Goal: Task Accomplishment & Management: Complete application form

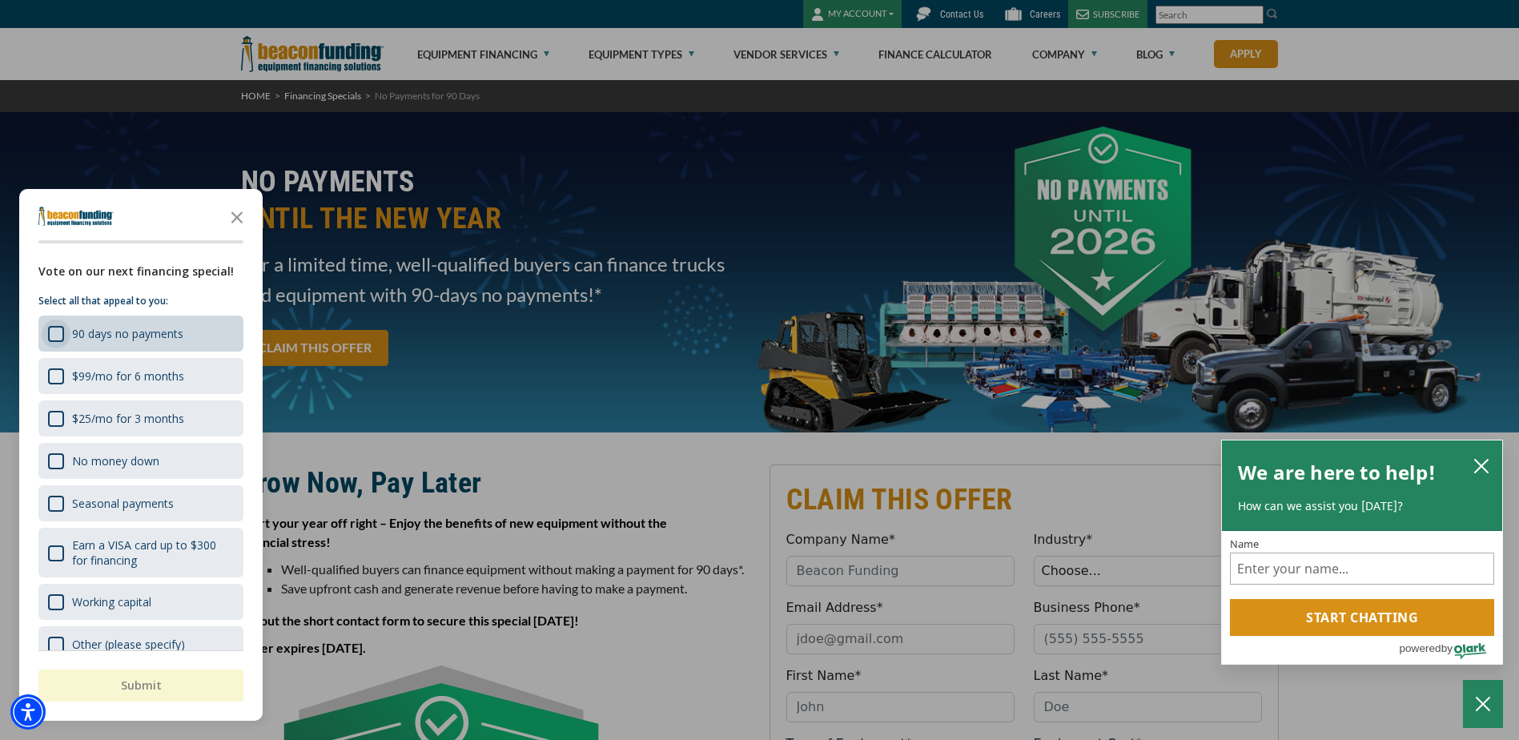
click at [54, 331] on div "90 days no payments" at bounding box center [56, 334] width 16 height 16
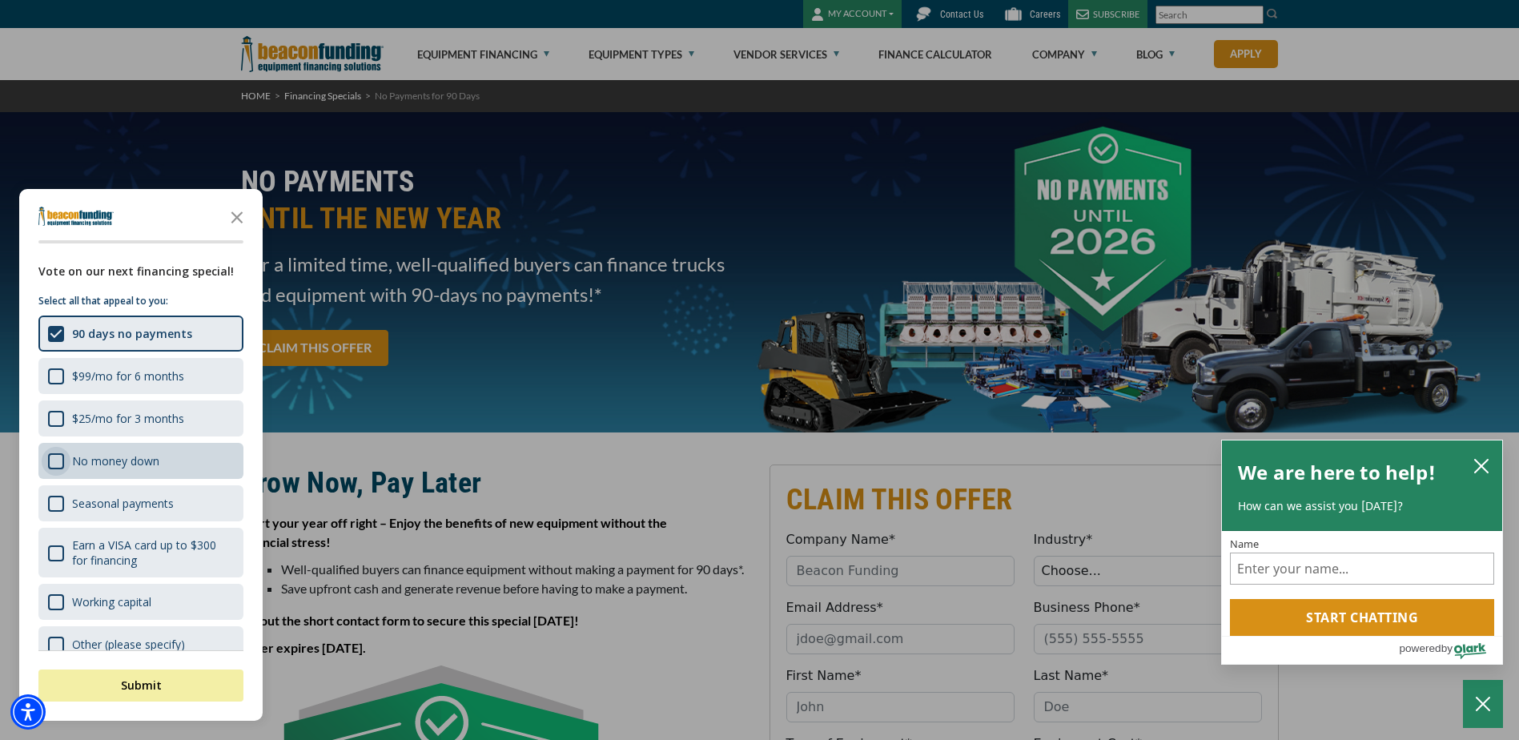
click at [60, 460] on div "No money down" at bounding box center [56, 461] width 16 height 16
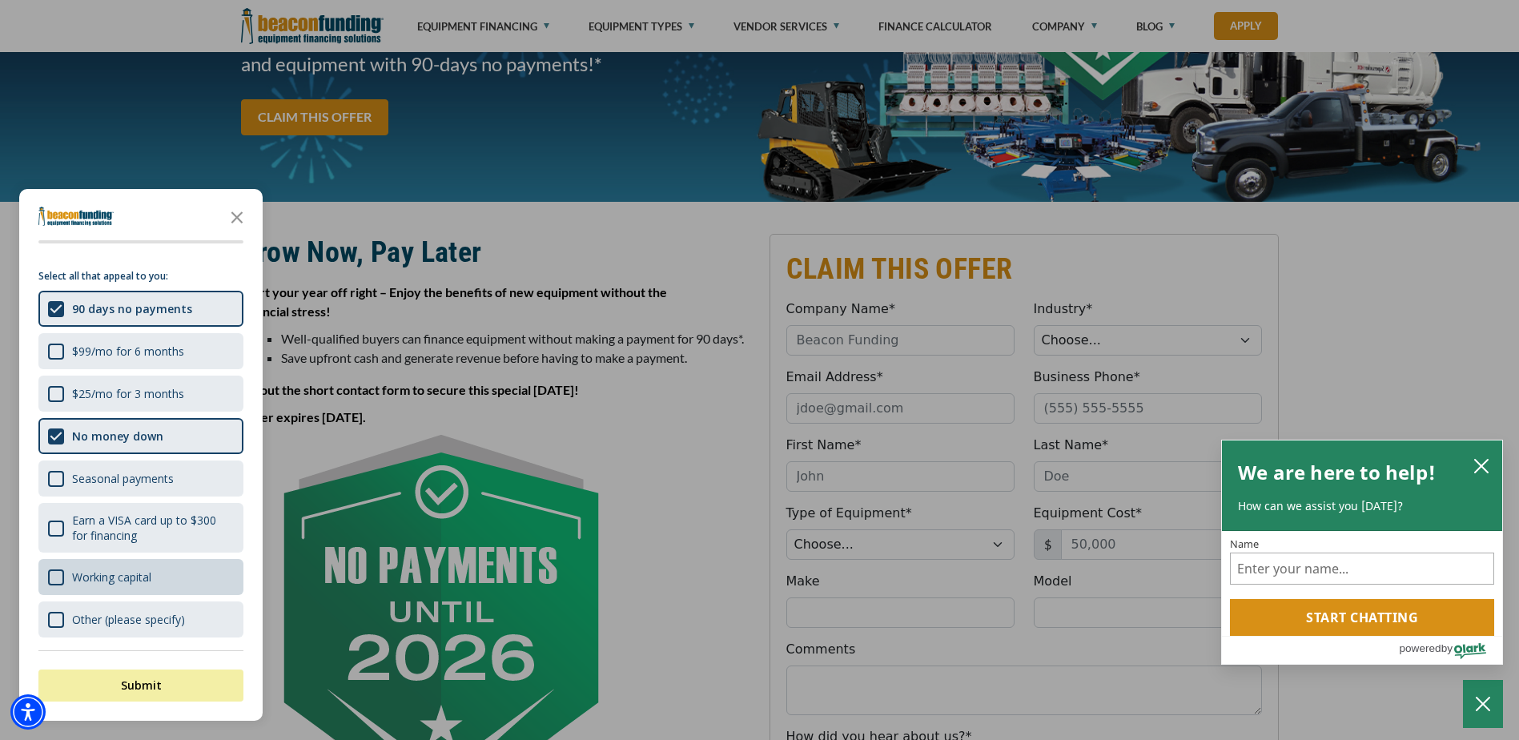
scroll to position [240, 0]
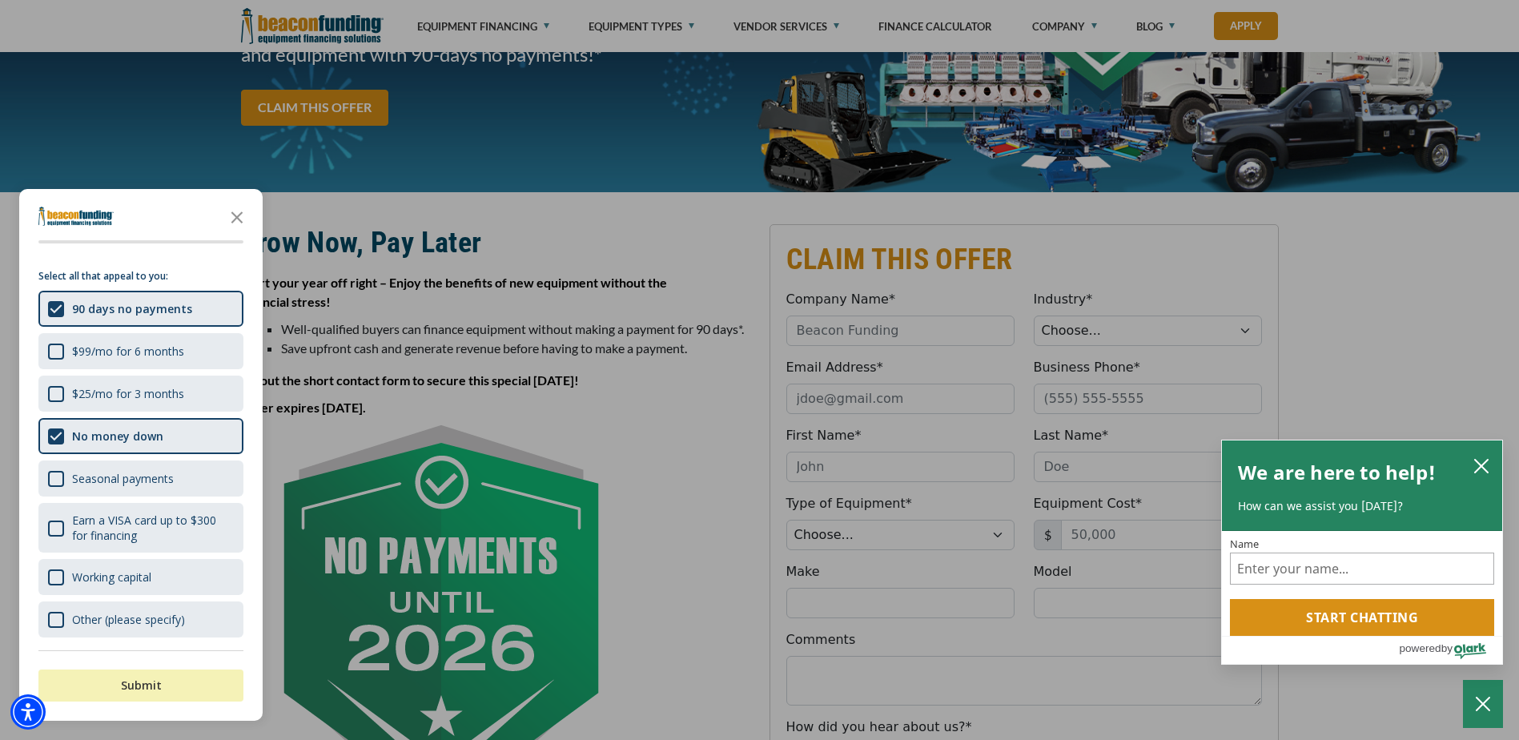
click at [157, 684] on button "Submit" at bounding box center [140, 685] width 205 height 32
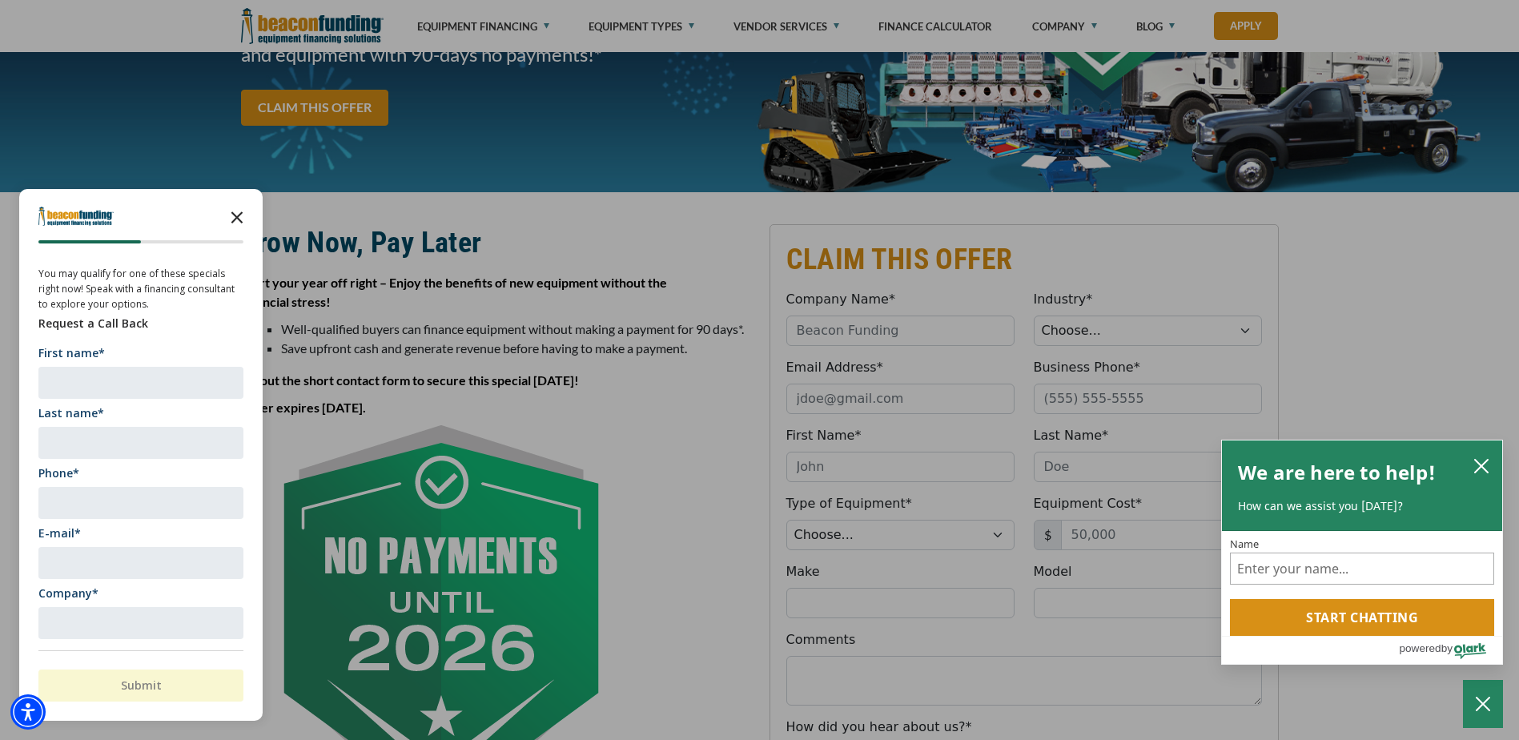
click at [239, 219] on polygon "Close the survey" at bounding box center [237, 217] width 12 height 12
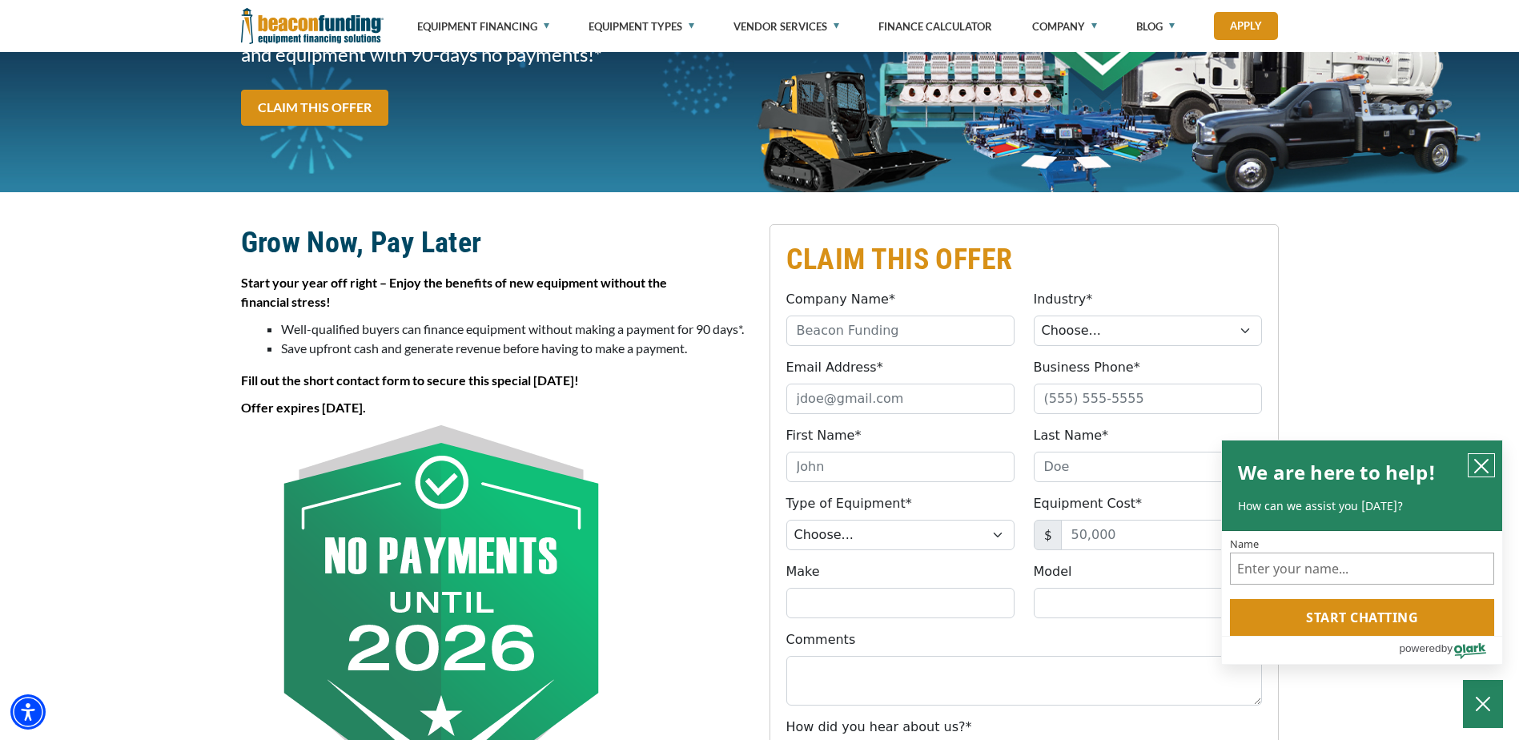
click at [1479, 463] on icon "close chatbox" at bounding box center [1481, 466] width 13 height 13
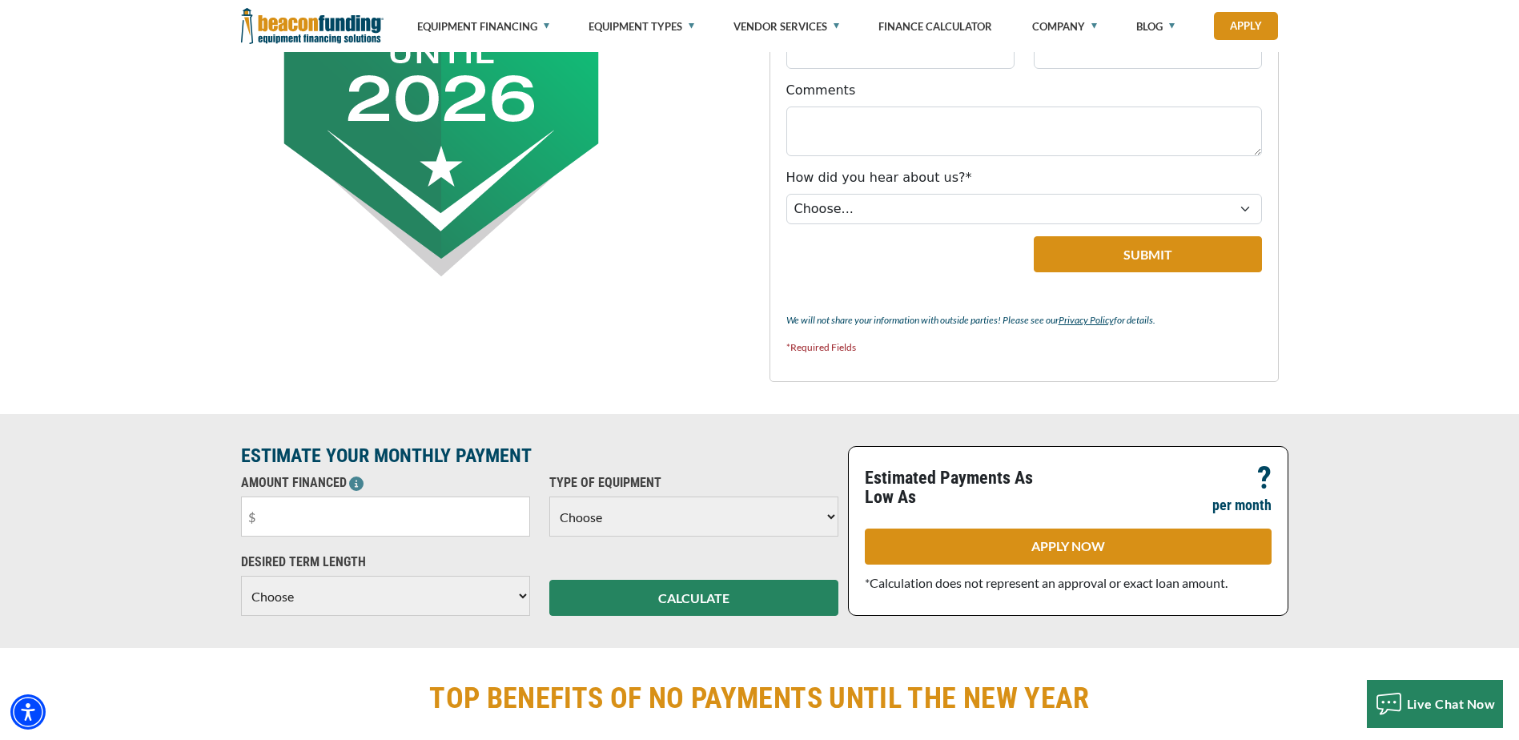
scroll to position [801, 0]
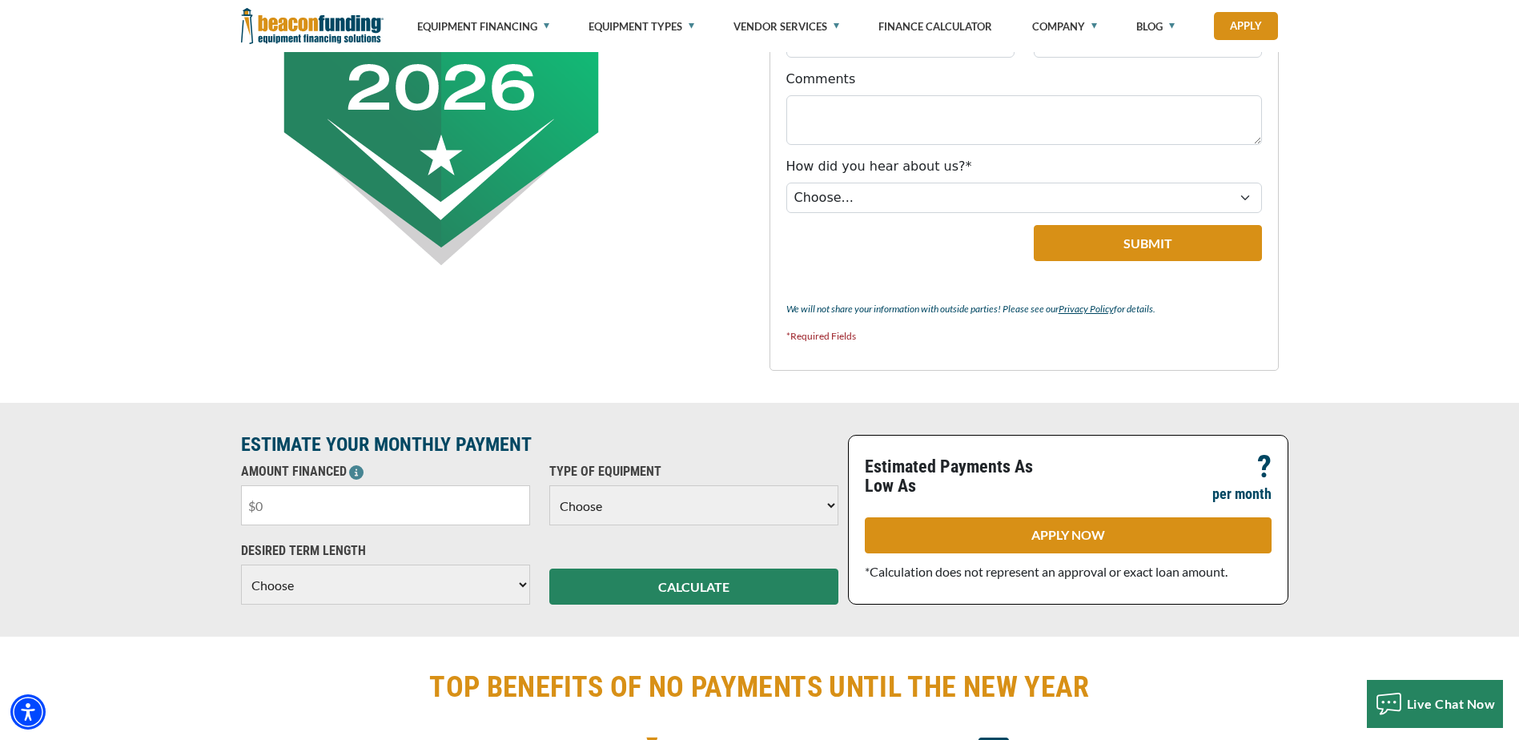
click at [331, 505] on input "text" at bounding box center [385, 505] width 289 height 40
drag, startPoint x: 299, startPoint y: 504, endPoint x: 247, endPoint y: 503, distance: 52.1
click at [247, 503] on input "text" at bounding box center [385, 505] width 289 height 40
type input "$30,000"
click at [752, 500] on select "Choose Backhoe Boom/Bucket Truck Chipper Commercial Mower Crane DTG/DTF Printin…" at bounding box center [693, 505] width 289 height 40
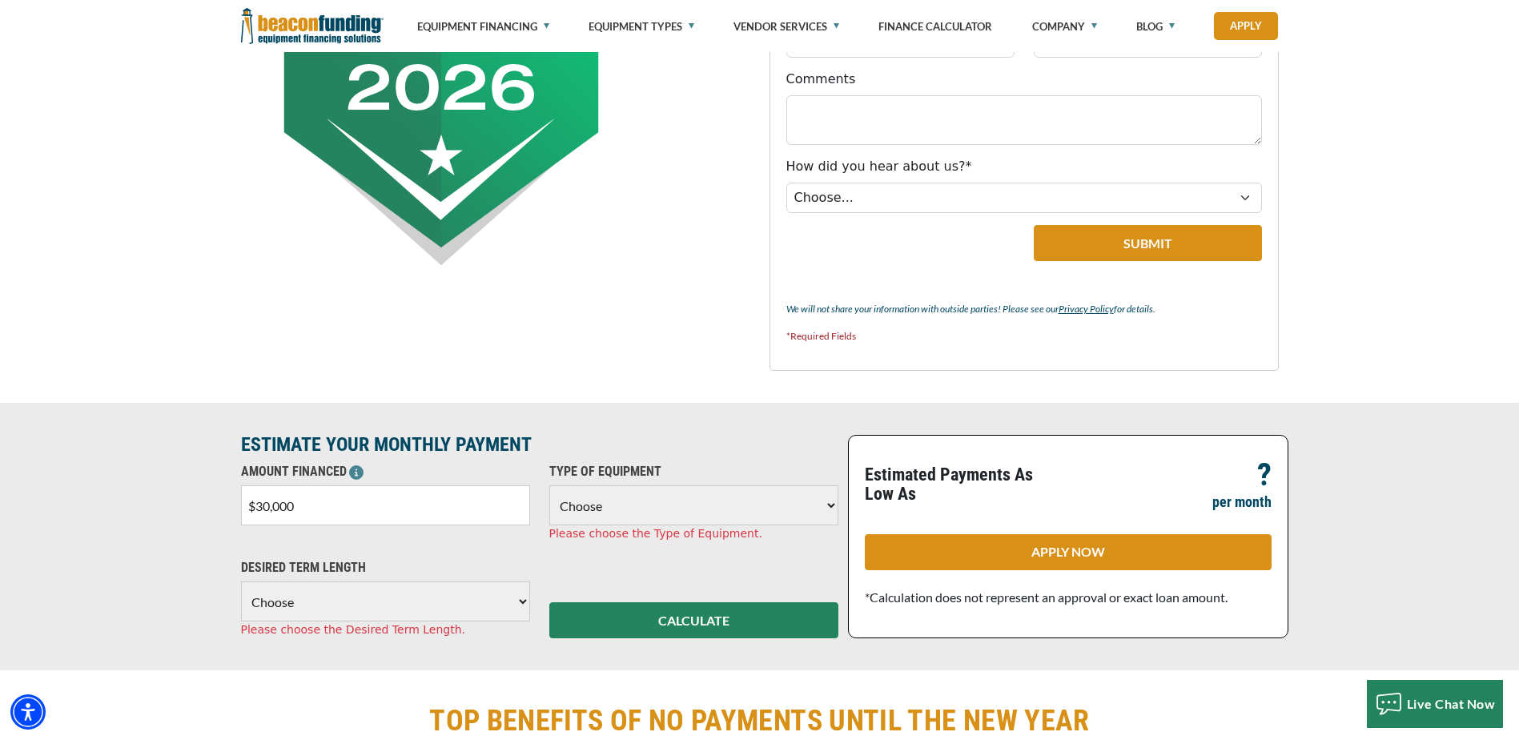
select select "2"
click at [549, 485] on select "Choose Backhoe Boom/Bucket Truck Chipper Commercial Mower Crane DTG/DTF Printin…" at bounding box center [693, 505] width 289 height 40
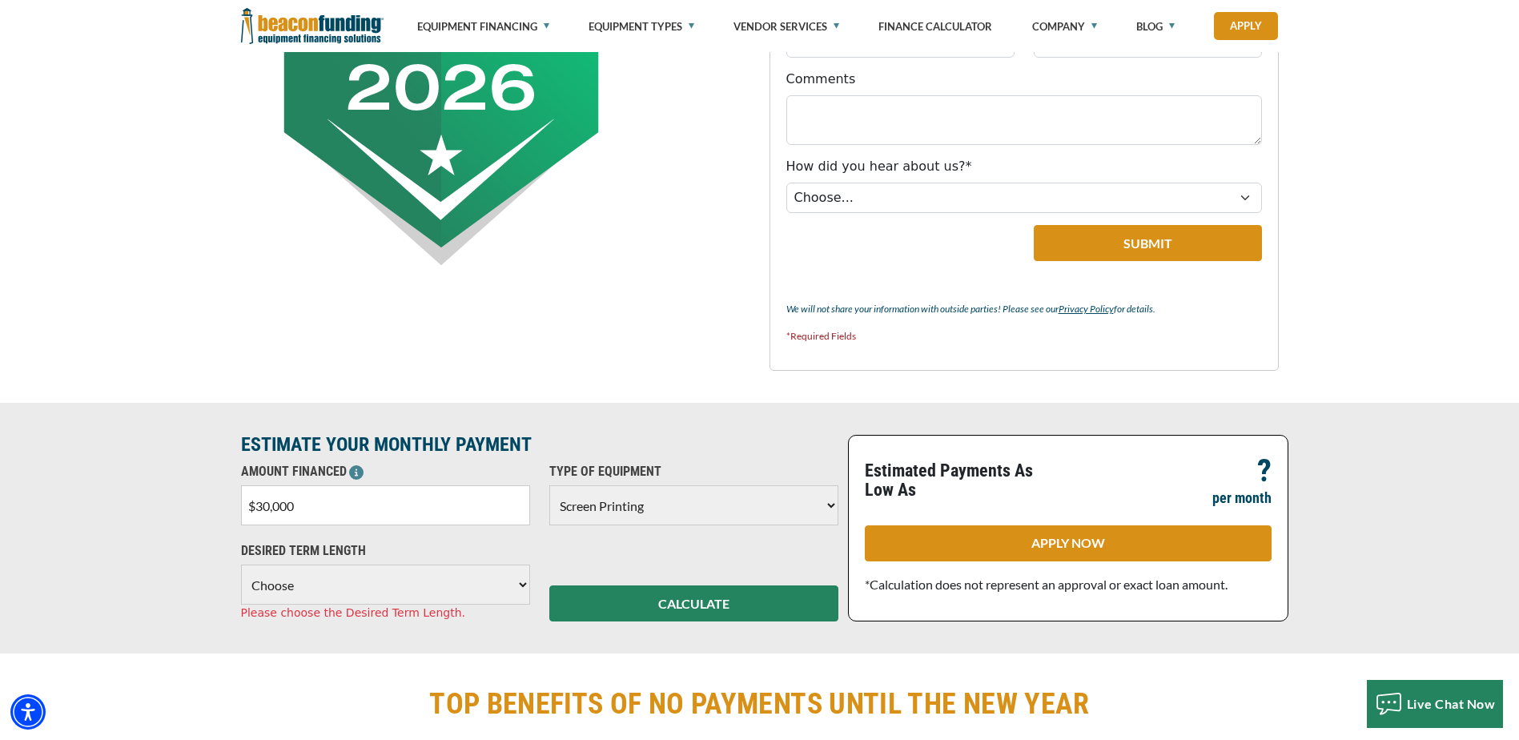
click at [310, 586] on select "Choose 36 Months 48 Months 60 Months" at bounding box center [385, 584] width 289 height 40
select select "48"
click at [241, 564] on select "Choose 36 Months 48 Months 60 Months" at bounding box center [385, 584] width 289 height 40
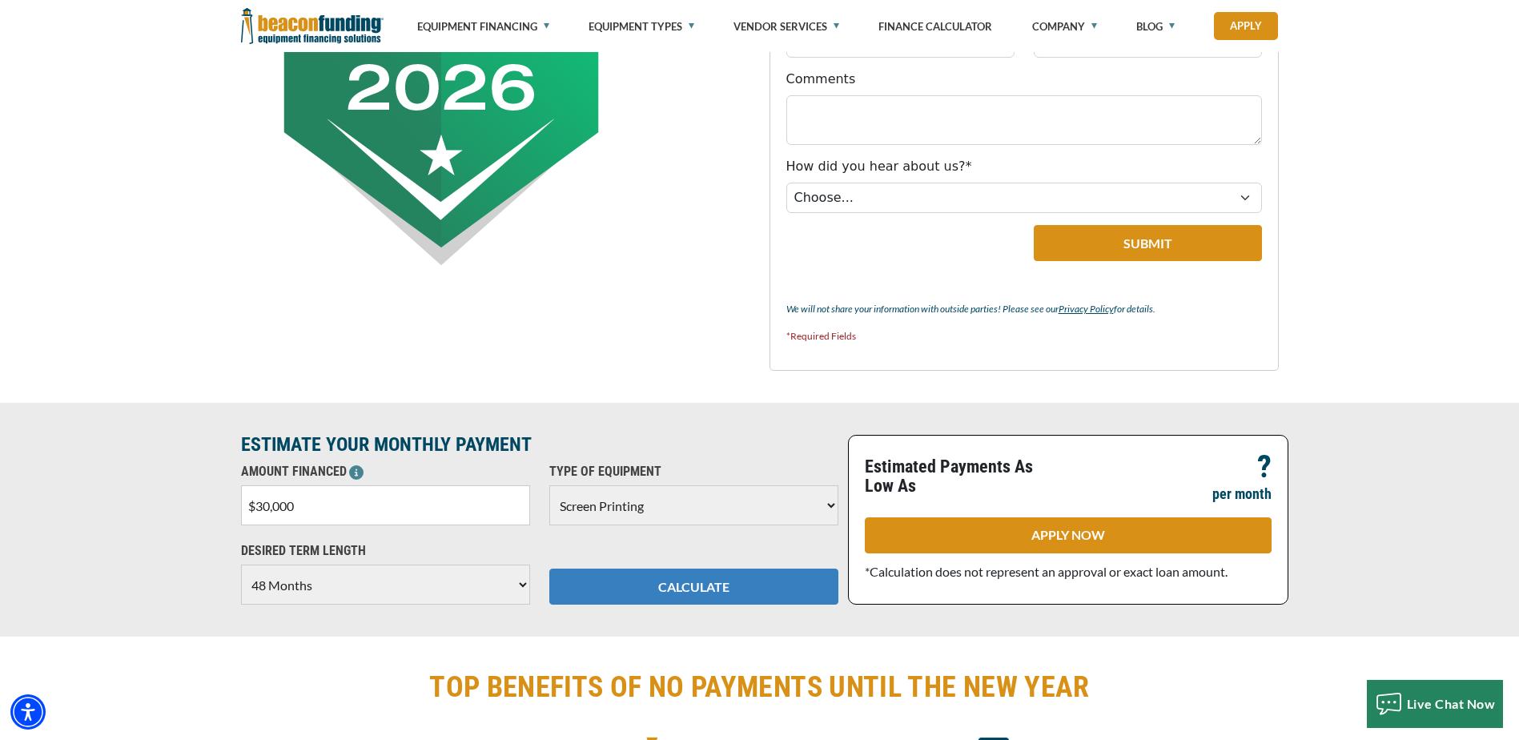
click at [732, 584] on button "CALCULATE" at bounding box center [693, 586] width 289 height 36
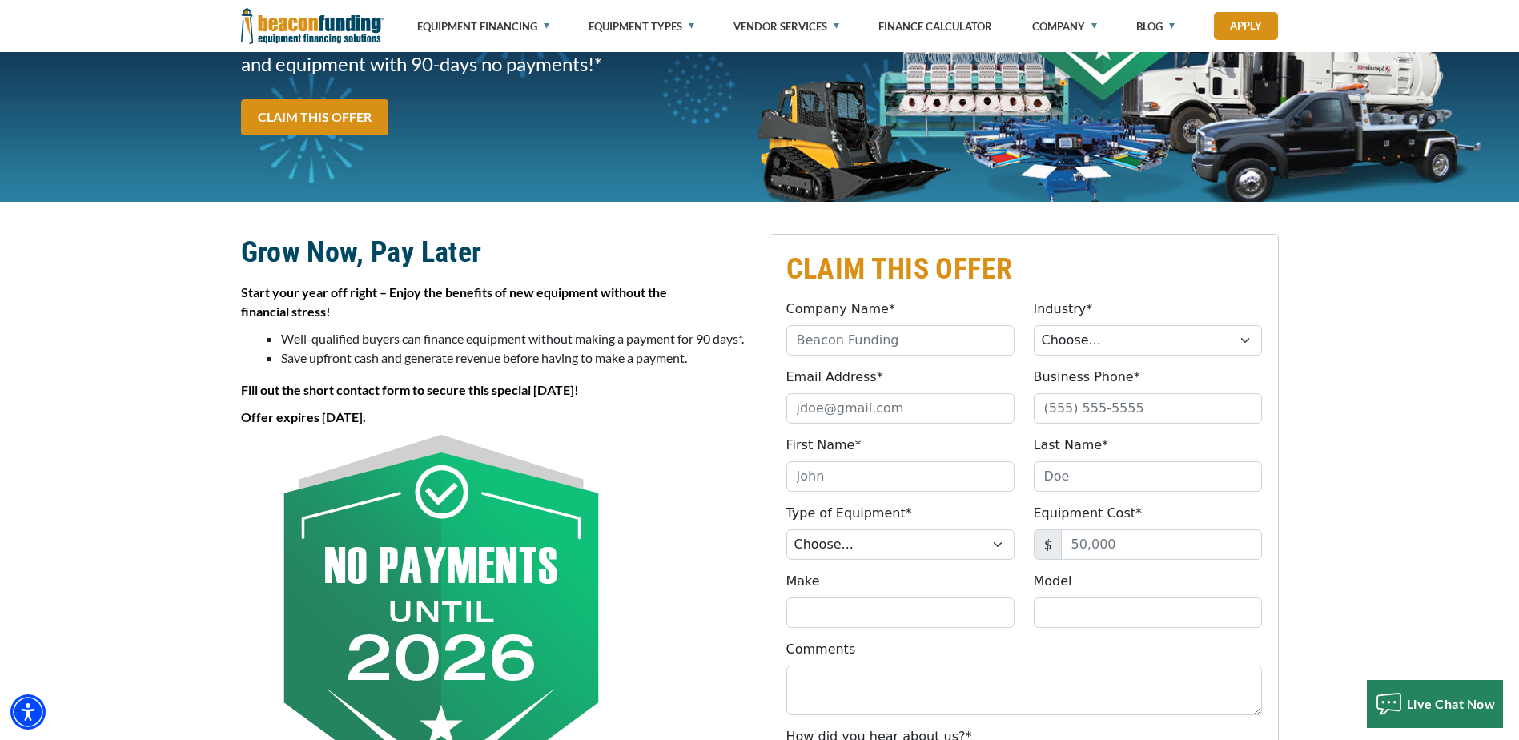
scroll to position [400, 0]
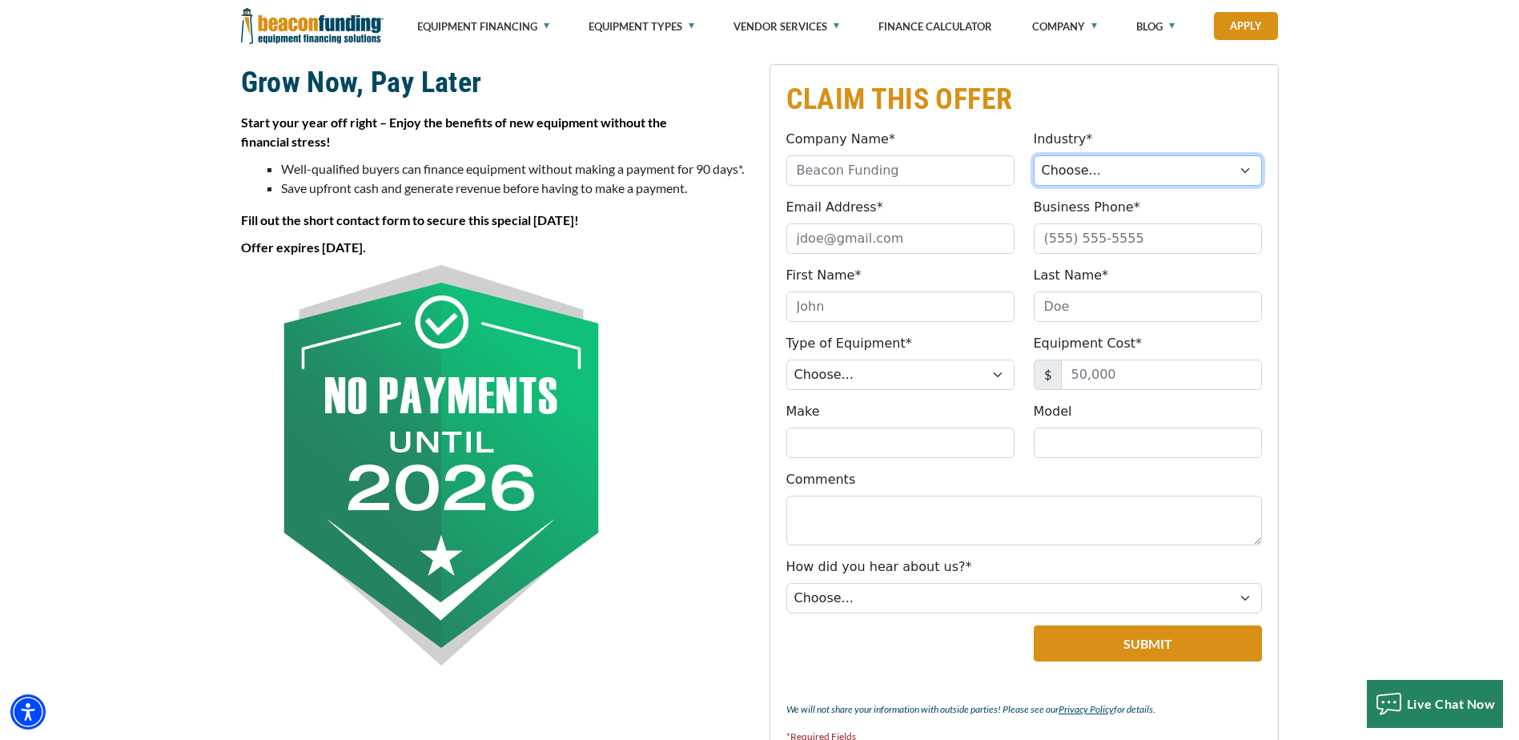
click at [1247, 172] on select "Choose... Towing Landscape/Hardscape Decorated Apparel Septic Light Constructio…" at bounding box center [1148, 170] width 228 height 30
select select "3"
click at [1034, 155] on select "Choose... Towing Landscape/Hardscape Decorated Apparel Septic Light Constructio…" at bounding box center [1148, 170] width 228 height 30
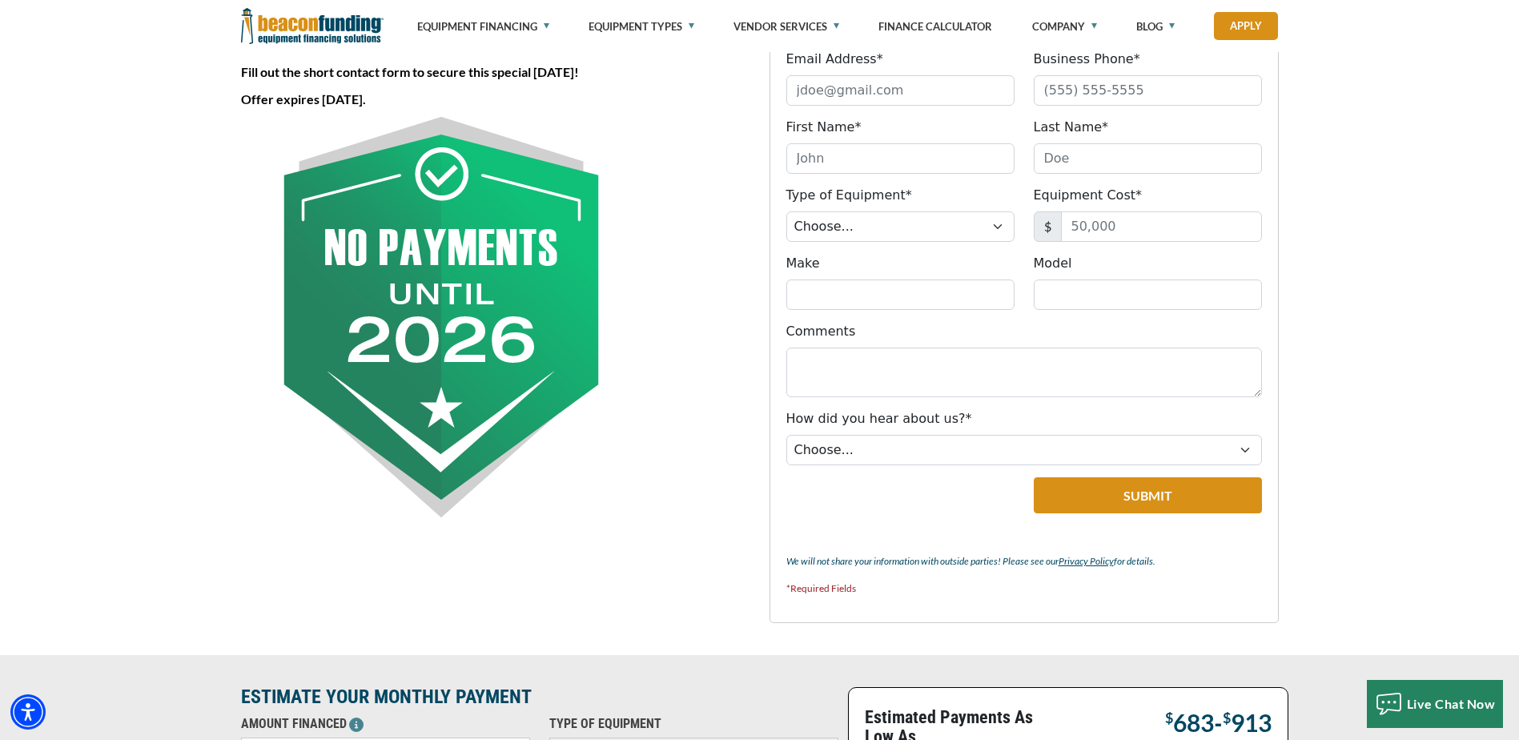
scroll to position [560, 0]
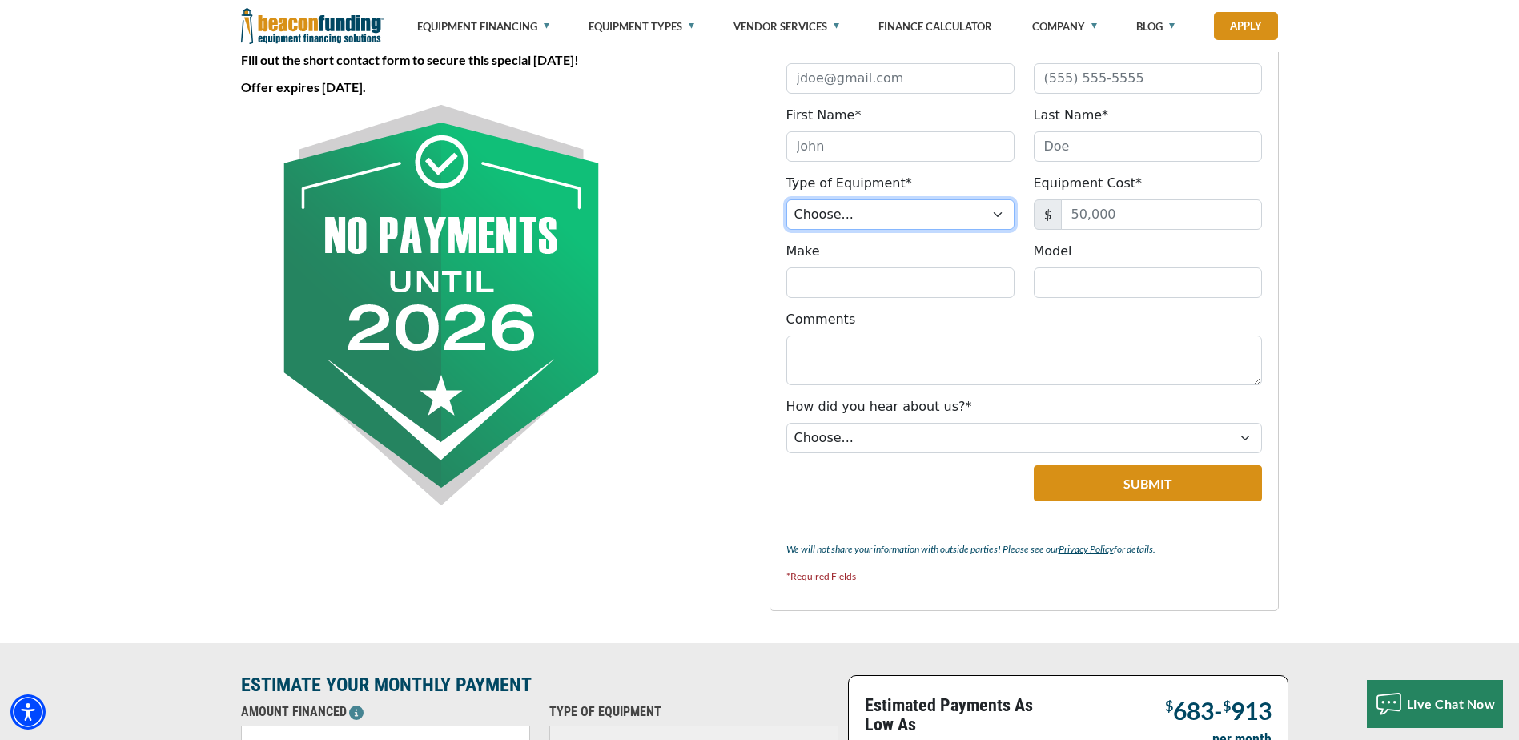
click at [997, 219] on select "Choose... Backhoe Boom/Bucket Truck Chipper Commercial Mower Crane DTG/DTF Prin…" at bounding box center [900, 214] width 228 height 30
select select "2"
click at [786, 199] on select "Choose... Backhoe Boom/Bucket Truck Chipper Commercial Mower Crane DTG/DTF Prin…" at bounding box center [900, 214] width 228 height 30
drag, startPoint x: 1121, startPoint y: 213, endPoint x: 1096, endPoint y: 211, distance: 24.9
click at [1096, 211] on input "Equipment Cost*" at bounding box center [1161, 214] width 201 height 30
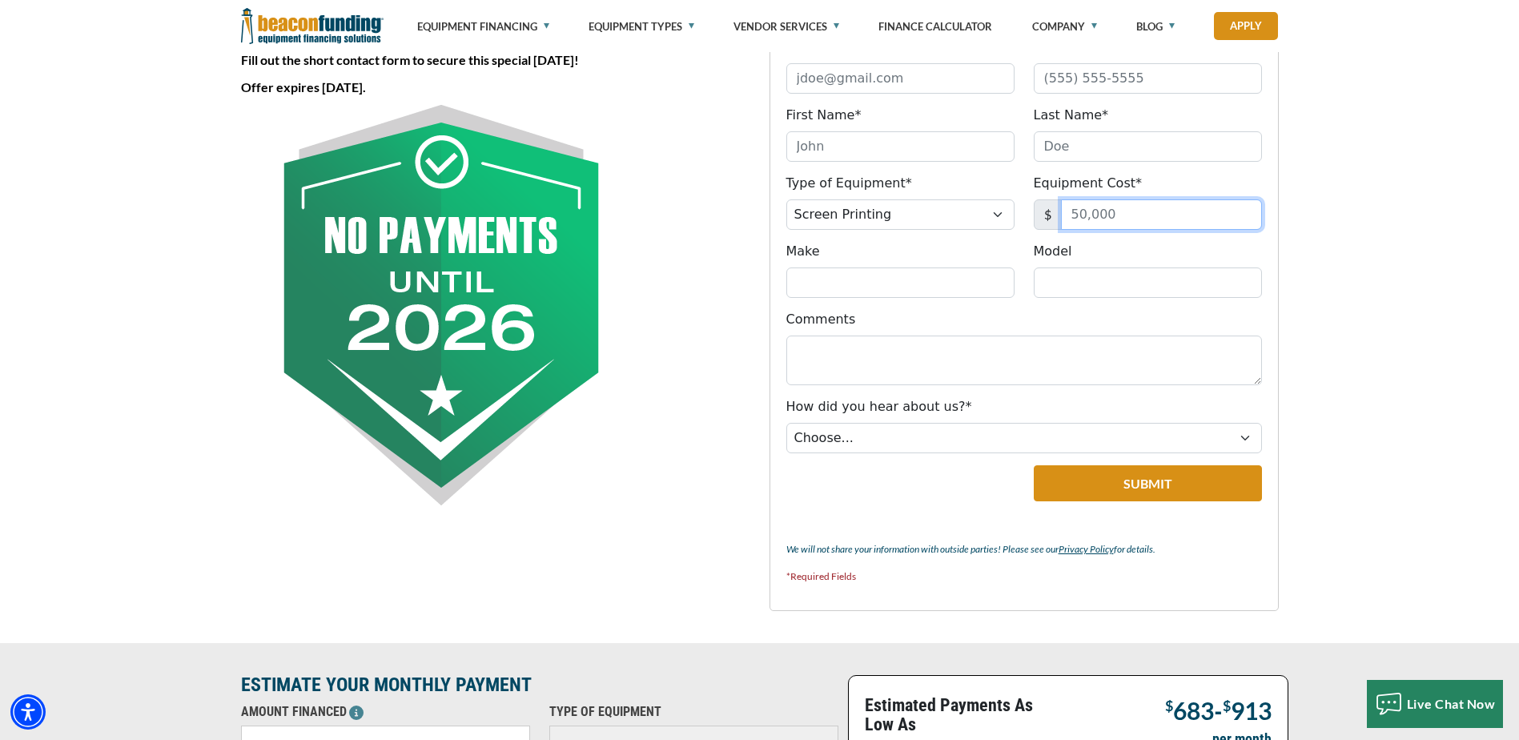
drag, startPoint x: 1134, startPoint y: 211, endPoint x: 1106, endPoint y: 219, distance: 28.2
click at [1106, 219] on input "Equipment Cost*" at bounding box center [1161, 214] width 201 height 30
type input "30,000"
click at [835, 279] on input "Make" at bounding box center [900, 282] width 228 height 30
type input "m&r sportsman ex"
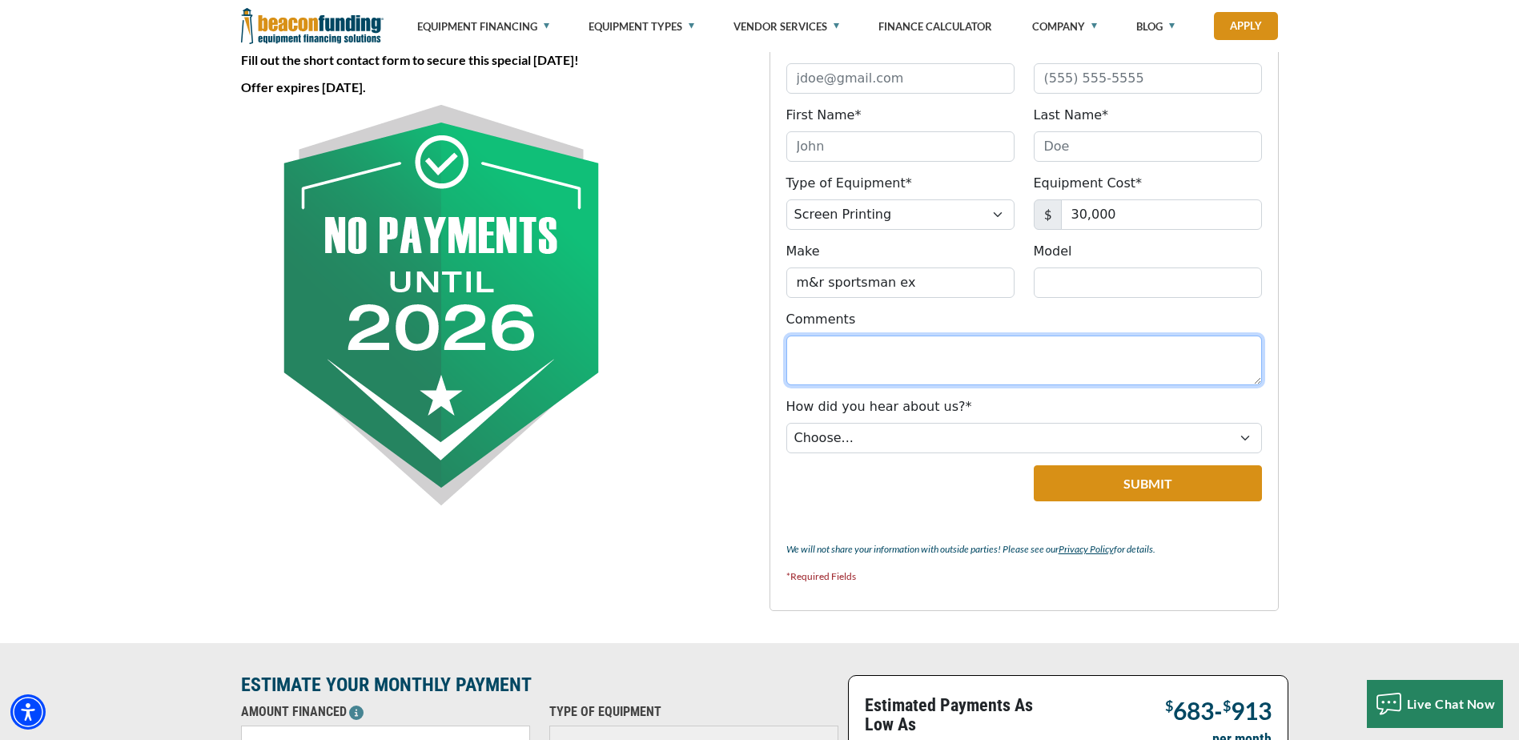
click at [844, 366] on textarea "Comments" at bounding box center [1024, 360] width 476 height 50
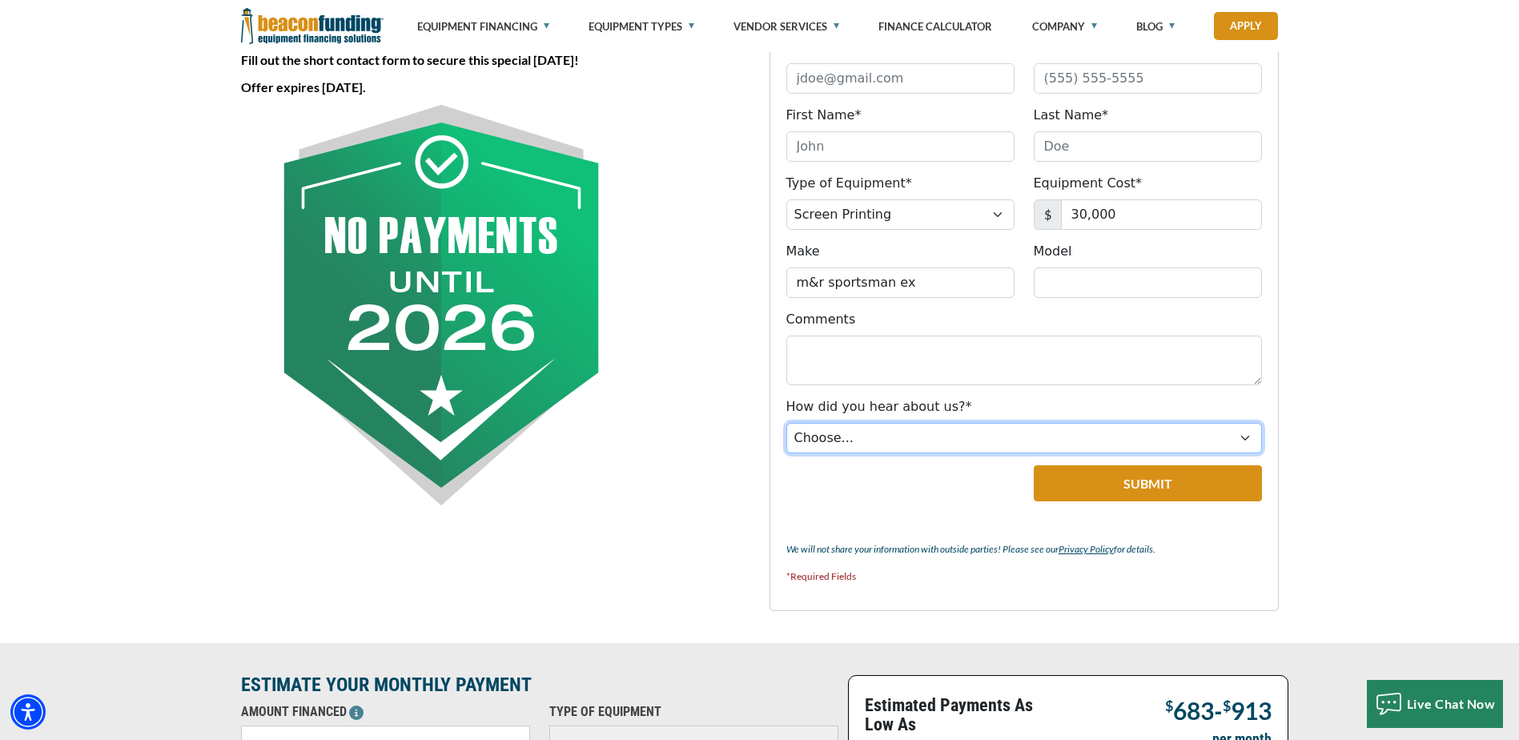
click at [1061, 435] on select "Choose... Internet Search Vendor Referral Word of Mouth Client Referral Email E…" at bounding box center [1024, 438] width 476 height 30
click at [690, 425] on div at bounding box center [495, 311] width 528 height 412
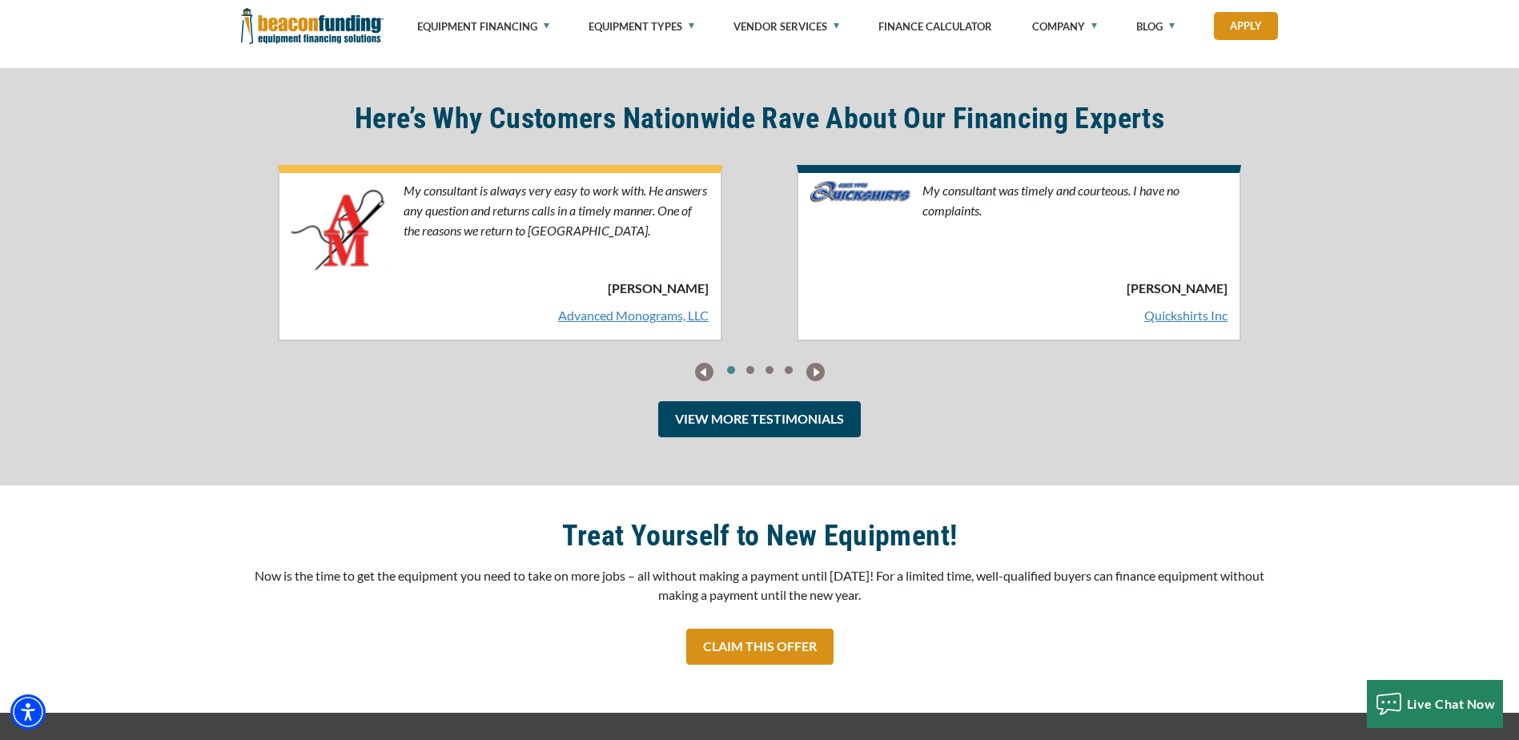
scroll to position [2482, 0]
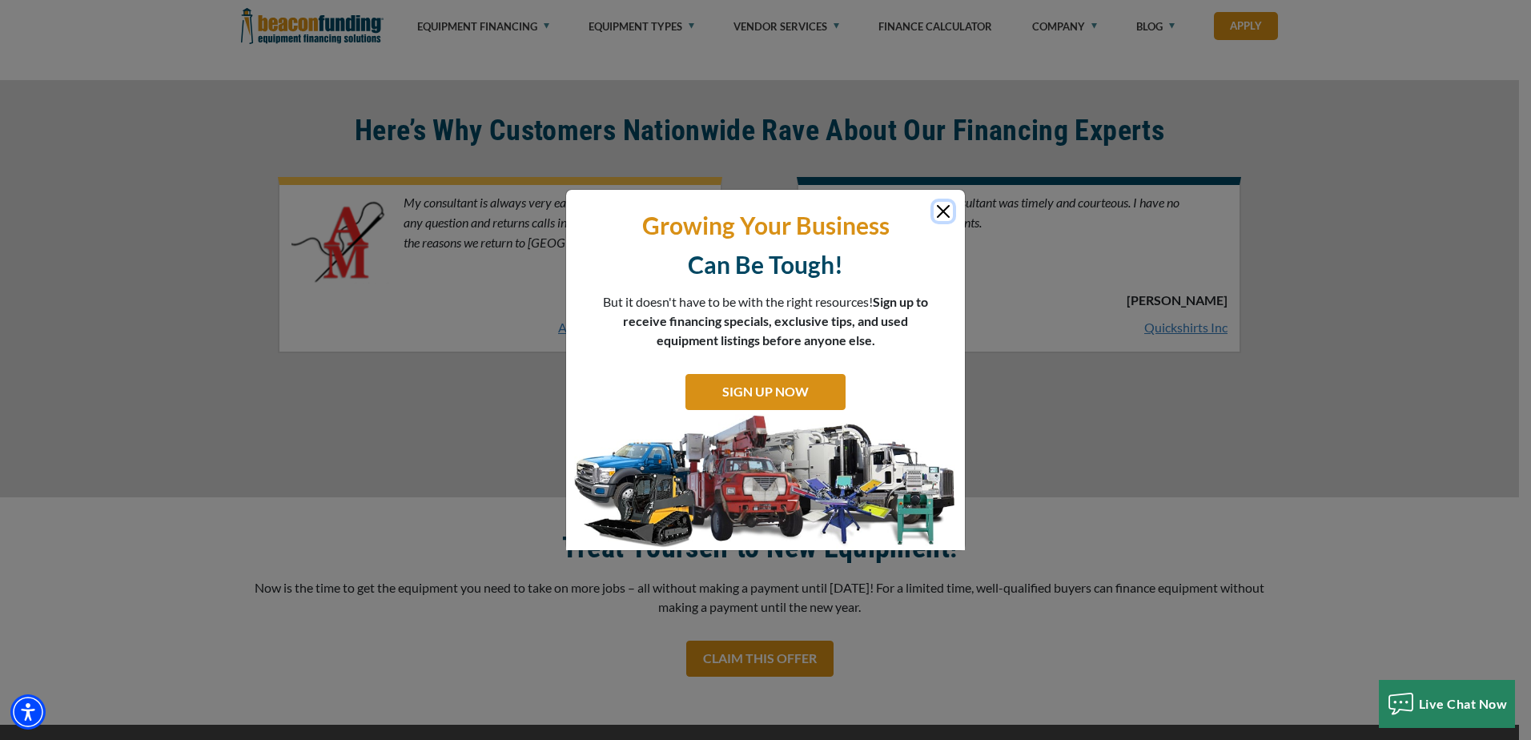
click at [941, 212] on button "Close" at bounding box center [942, 211] width 19 height 19
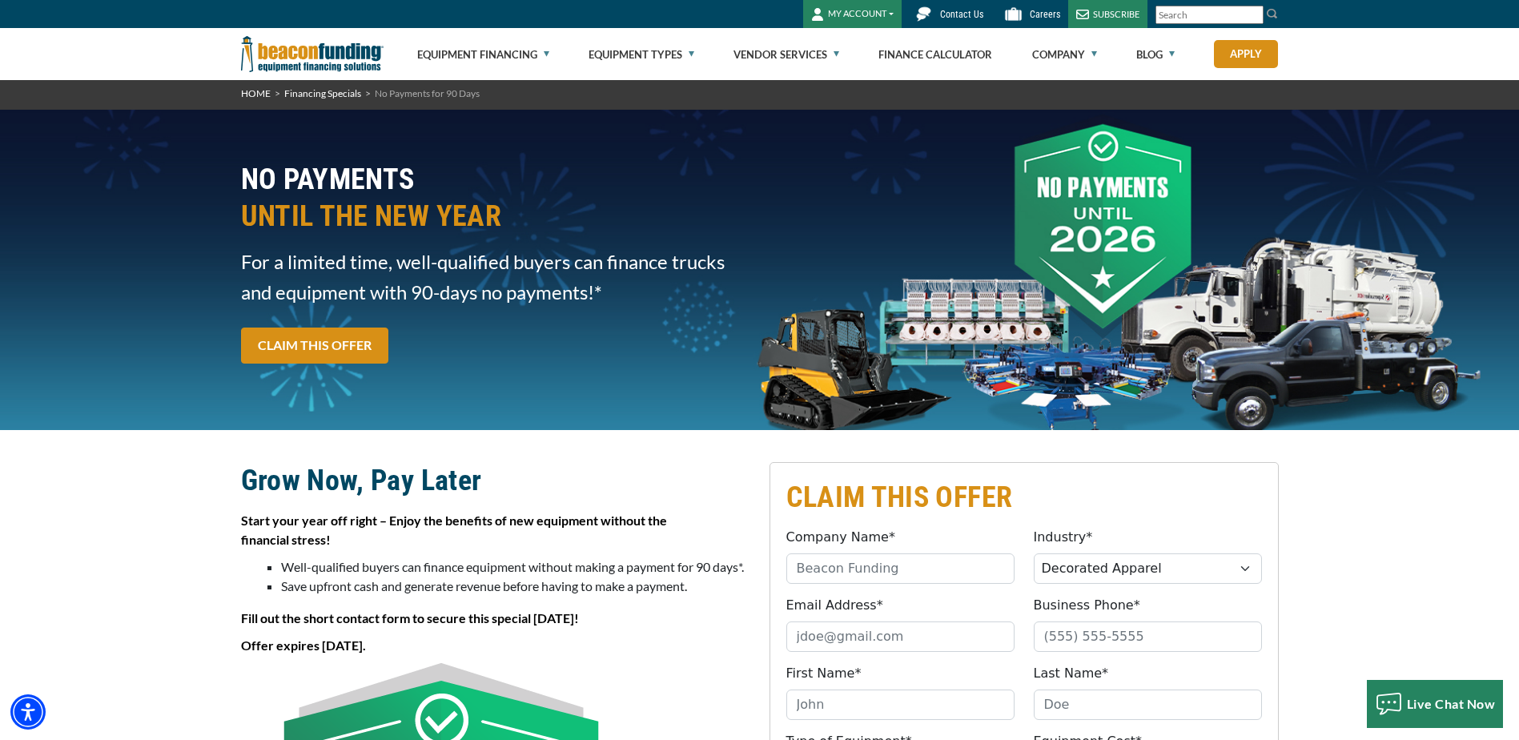
scroll to position [0, 0]
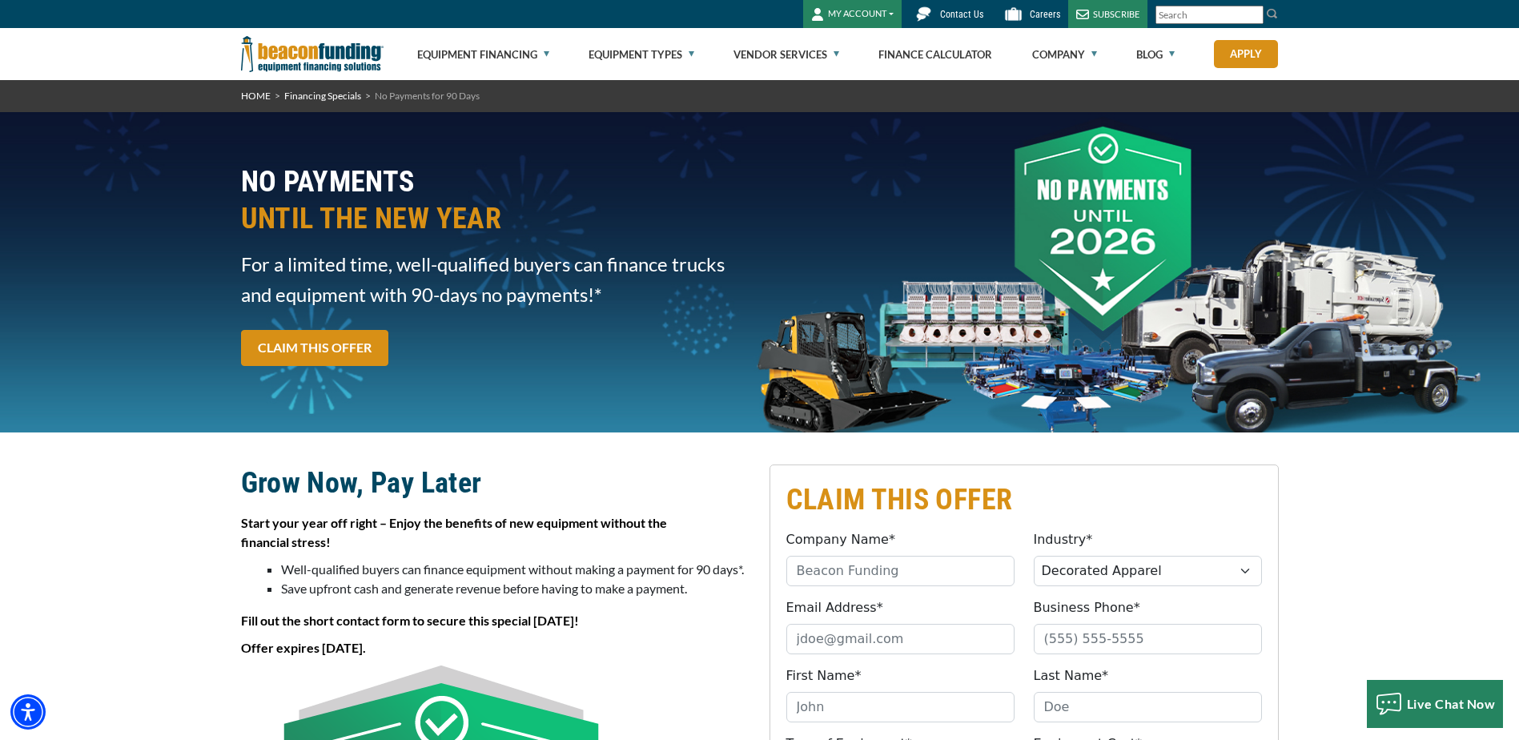
click at [889, 10] on button "MY ACCOUNT" at bounding box center [852, 14] width 98 height 28
drag, startPoint x: 647, startPoint y: 475, endPoint x: 657, endPoint y: 477, distance: 10.7
click at [648, 476] on h2 "Grow Now, Pay Later" at bounding box center [495, 482] width 509 height 37
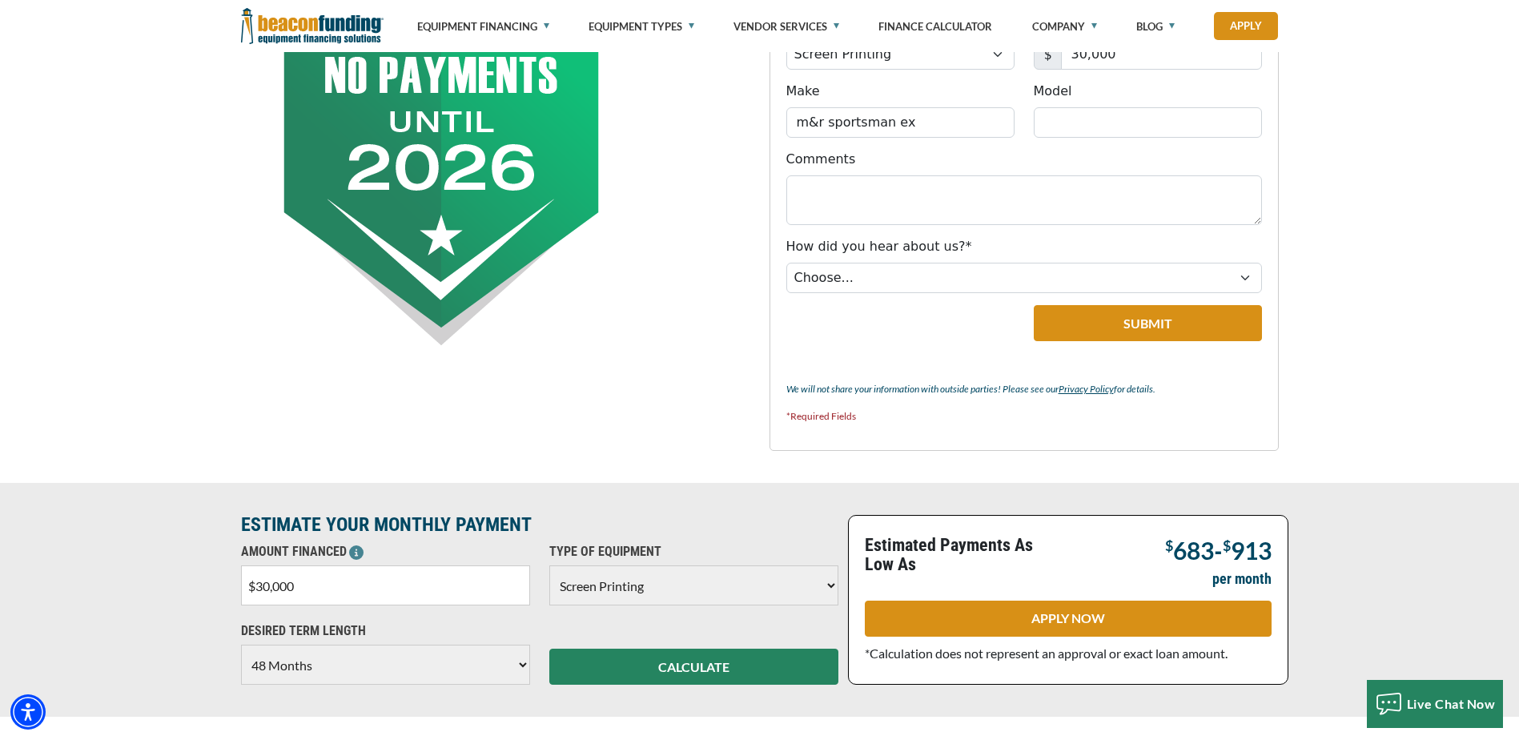
scroll to position [320, 0]
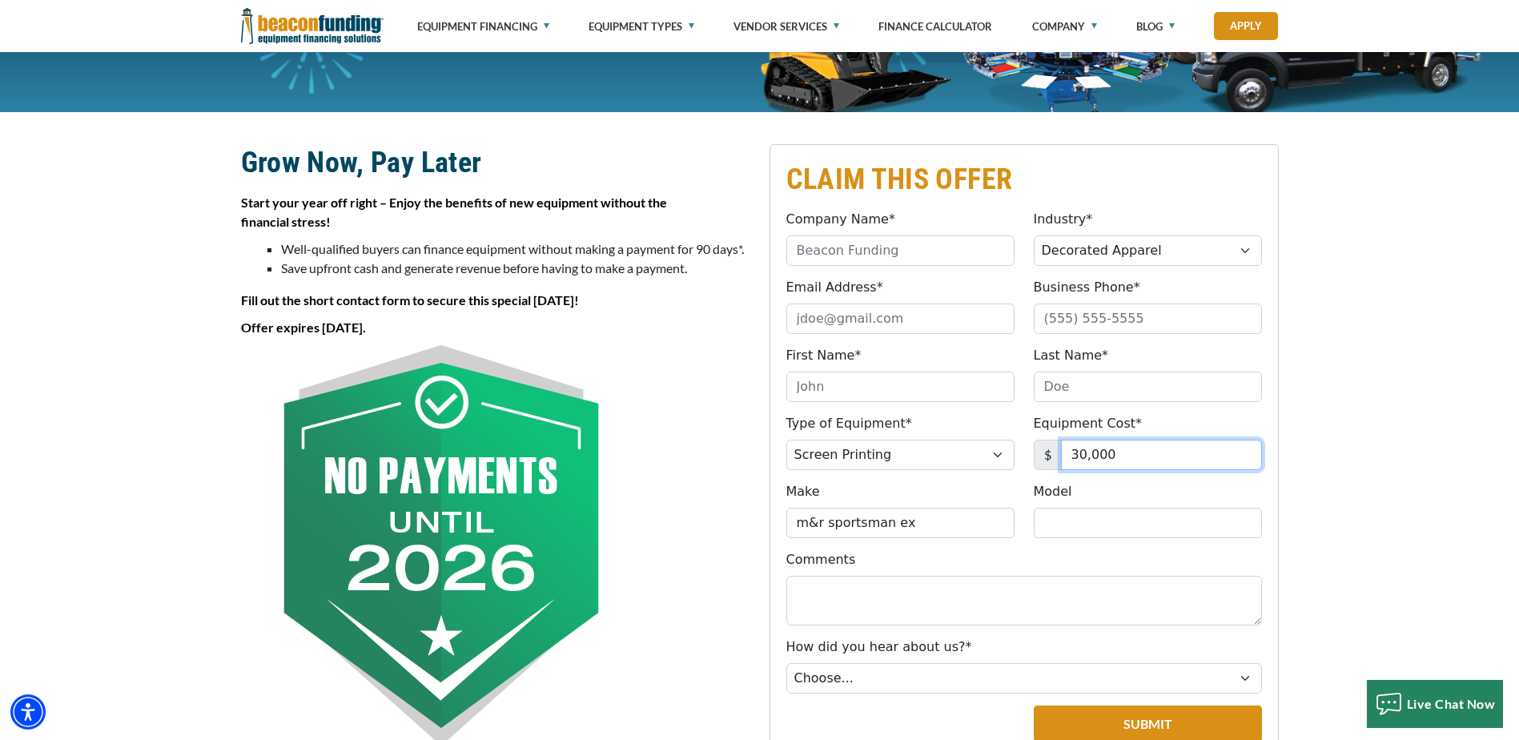
click at [1130, 459] on input "30,000" at bounding box center [1161, 455] width 201 height 30
type input "30,000"
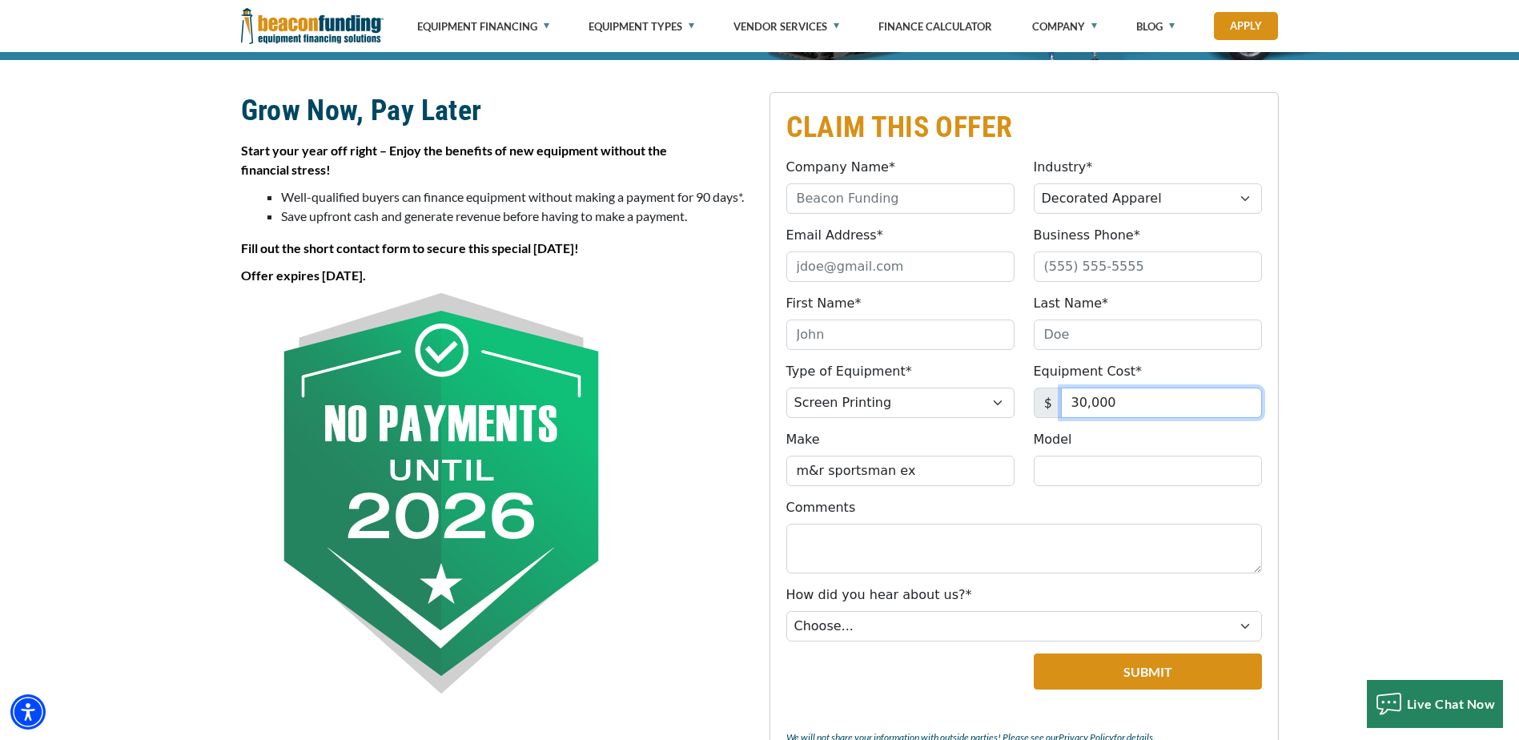
scroll to position [400, 0]
